Goal: Check status

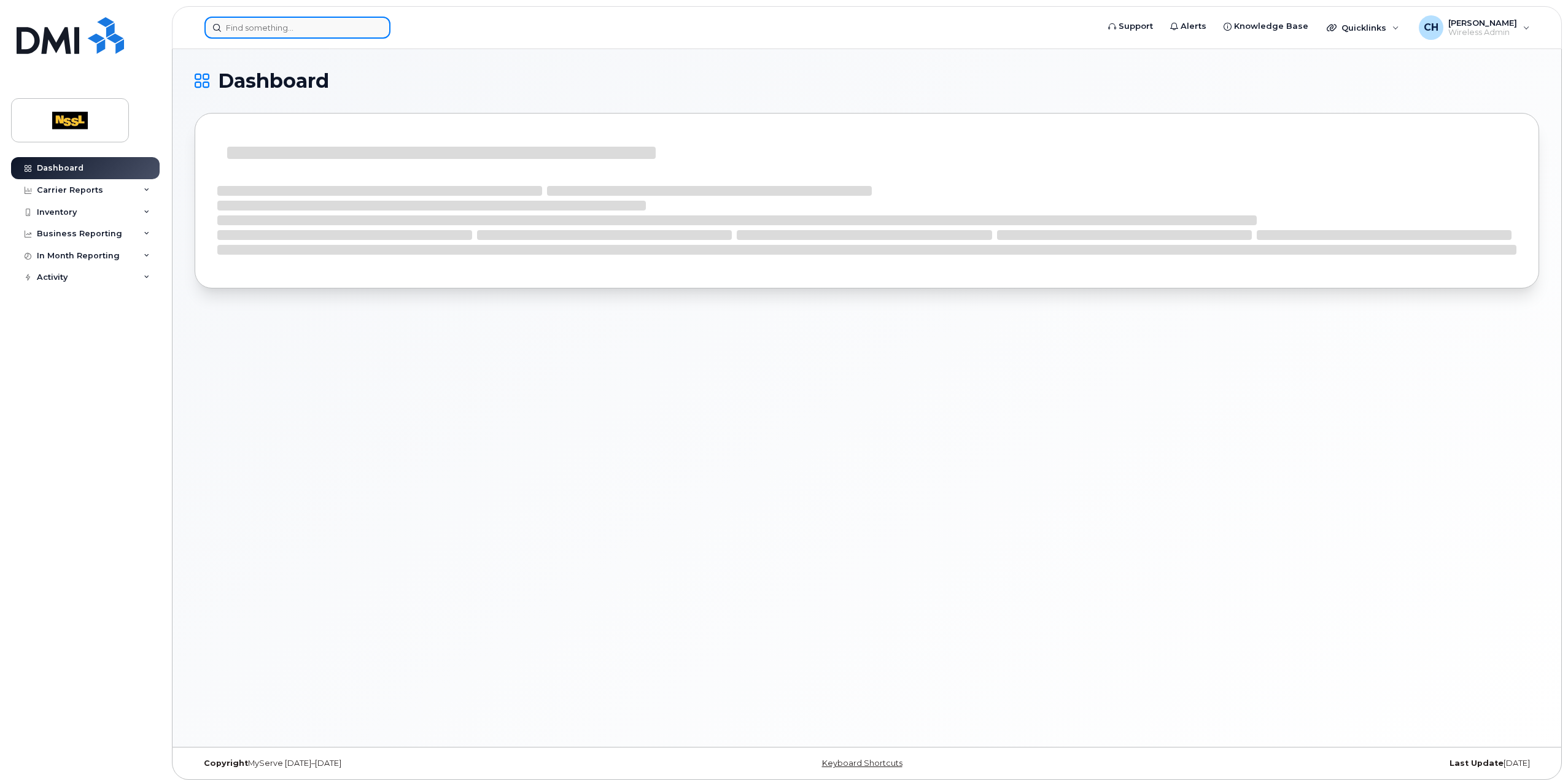
click at [237, 27] on input at bounding box center [297, 27] width 186 height 22
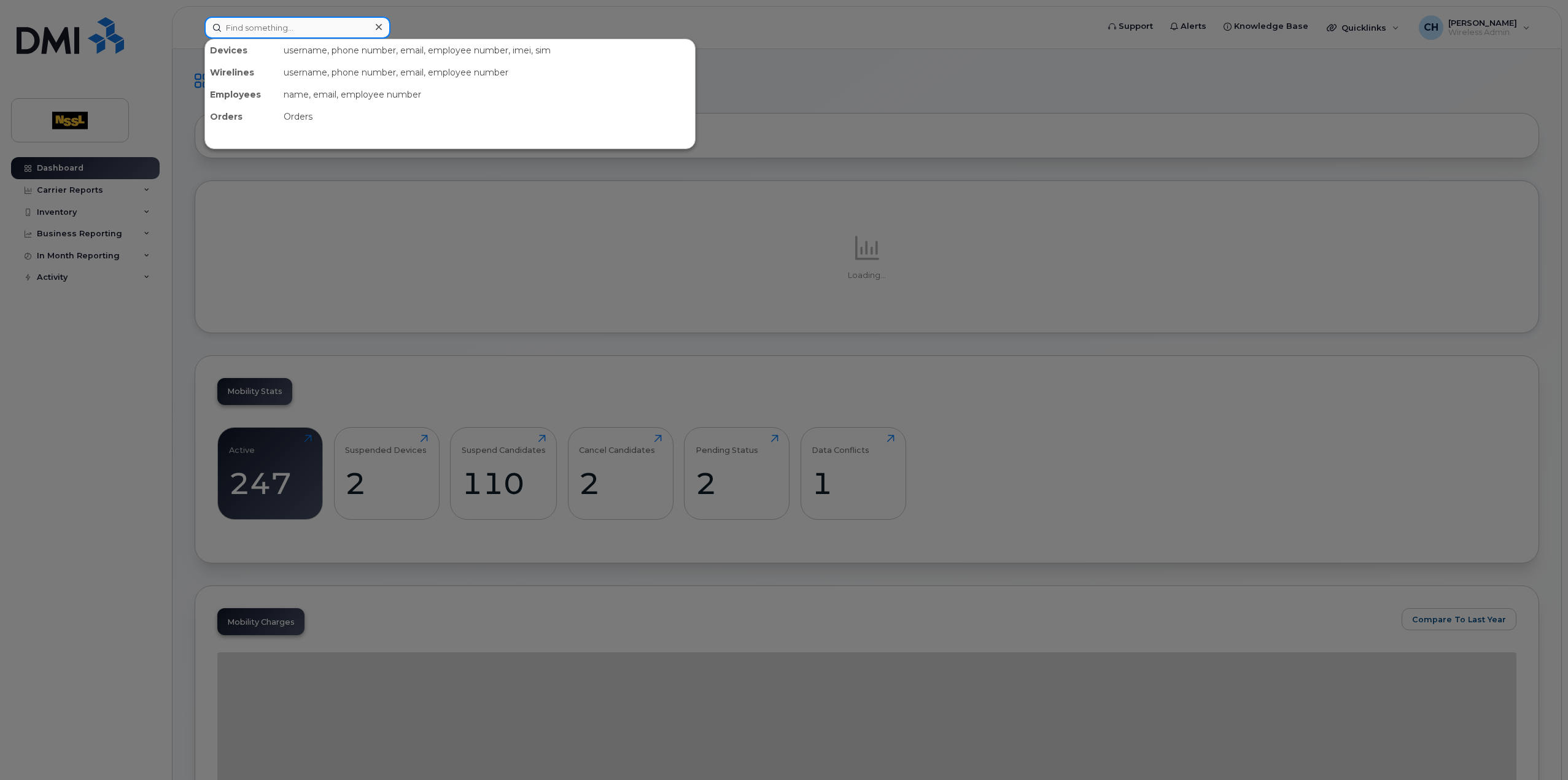
paste input "4374239573"
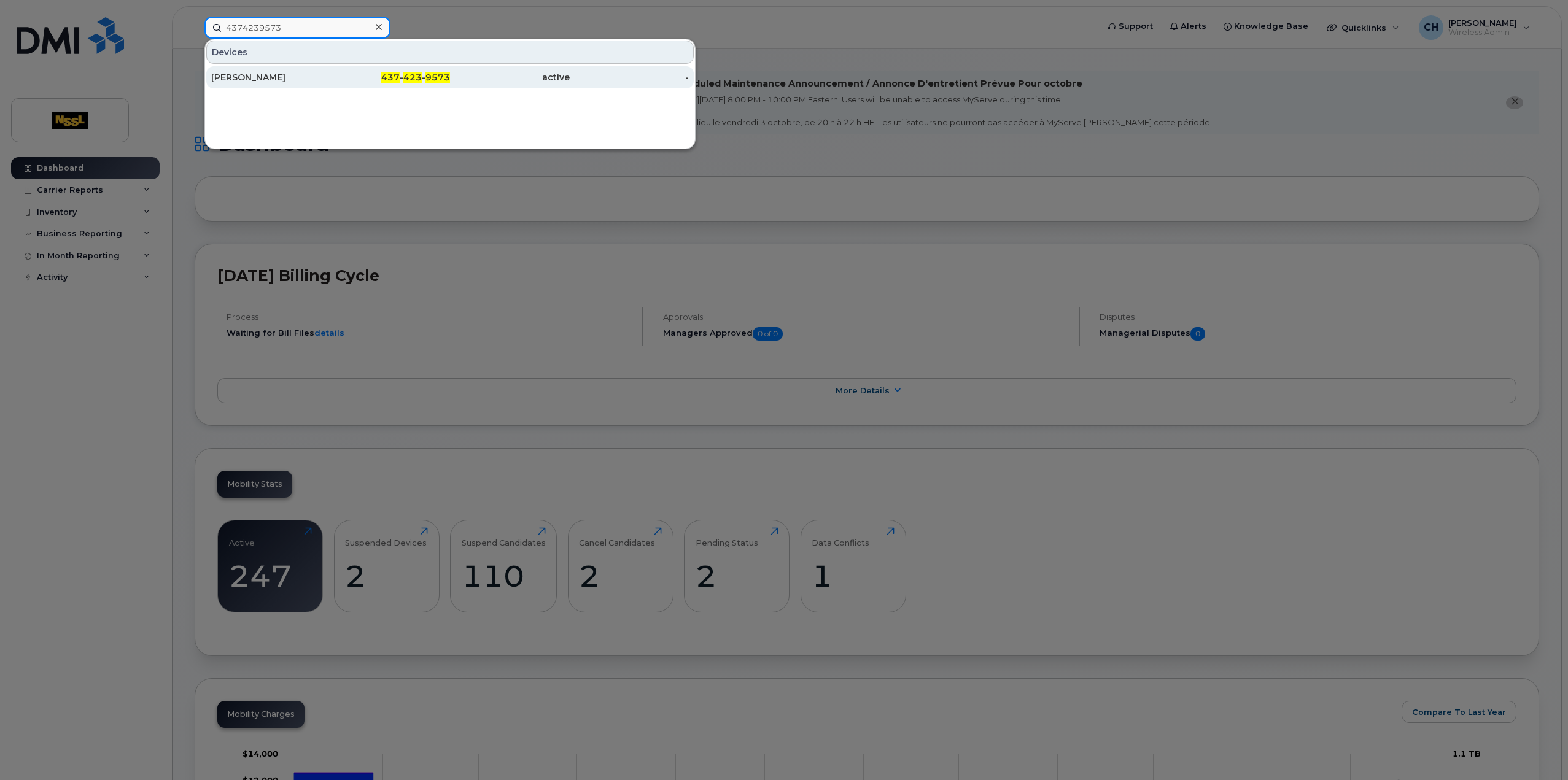
type input "4374239573"
click at [314, 74] on div "[PERSON_NAME]" at bounding box center [271, 77] width 120 height 12
